Goal: Navigation & Orientation: Find specific page/section

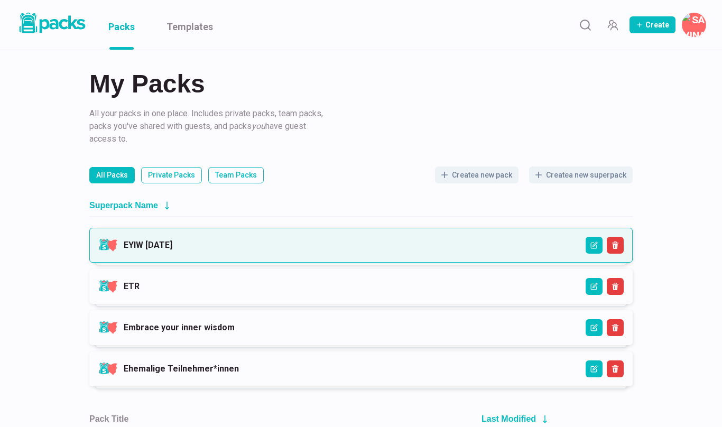
click at [172, 249] on link "EYIW [DATE]" at bounding box center [148, 245] width 49 height 10
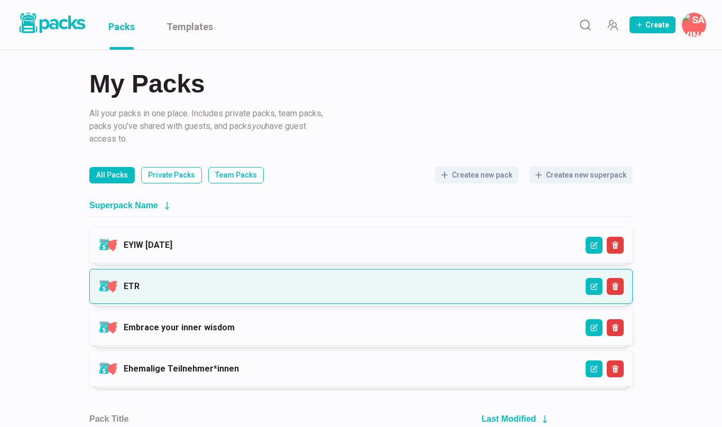
click at [140, 283] on link "ETR" at bounding box center [132, 286] width 16 height 10
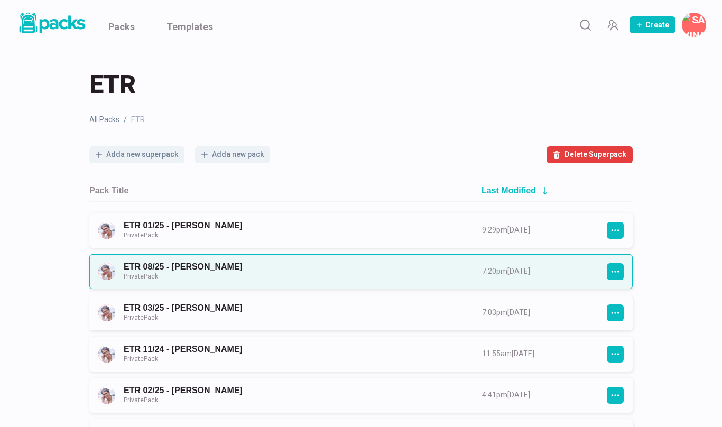
scroll to position [5, 0]
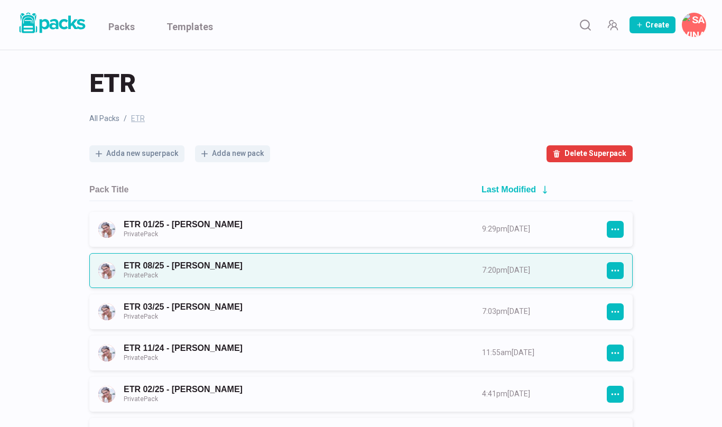
click at [260, 273] on link "ETR 08/25 - [PERSON_NAME] Private Pack" at bounding box center [293, 271] width 339 height 20
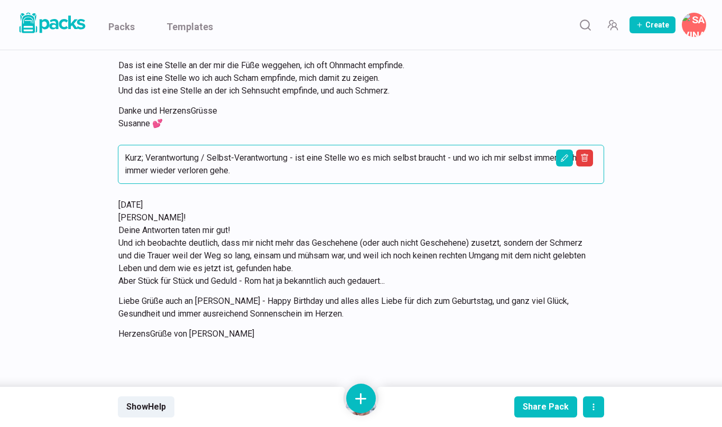
scroll to position [4279, 0]
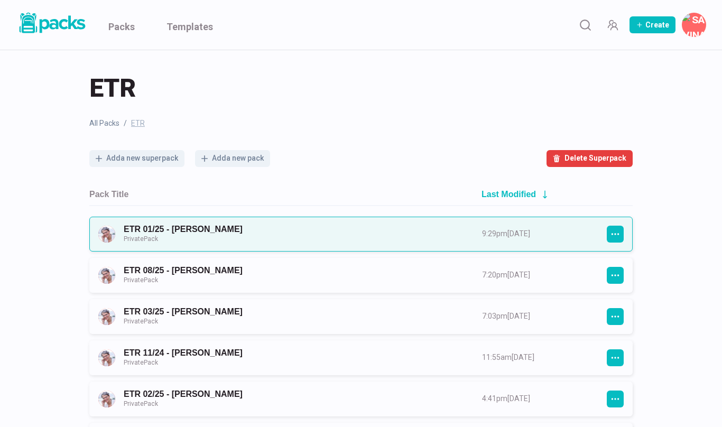
click at [252, 233] on link "ETR 01/25 - [PERSON_NAME] Private Pack" at bounding box center [293, 234] width 339 height 20
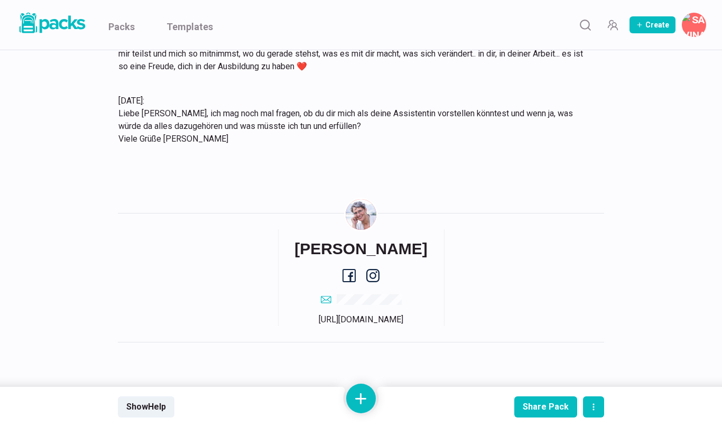
scroll to position [8801, 0]
